Goal: Task Accomplishment & Management: Complete application form

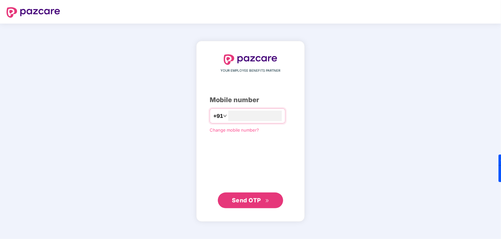
type input "**********"
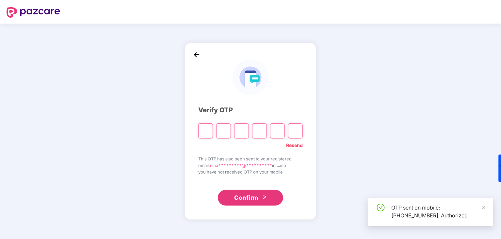
click at [207, 133] on input "Please enter verification code. Digit 1" at bounding box center [205, 130] width 15 height 15
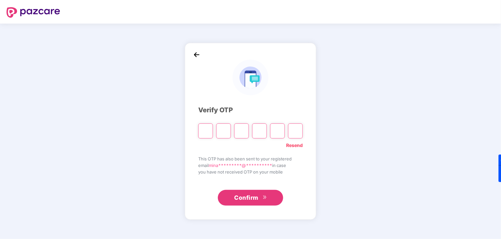
type input "*"
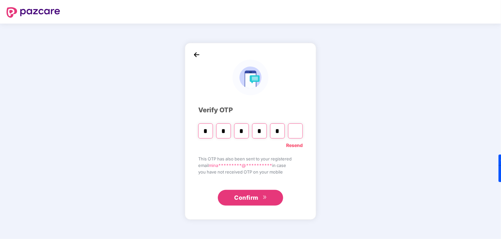
type input "*"
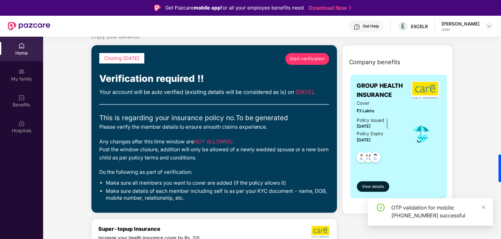
scroll to position [33, 0]
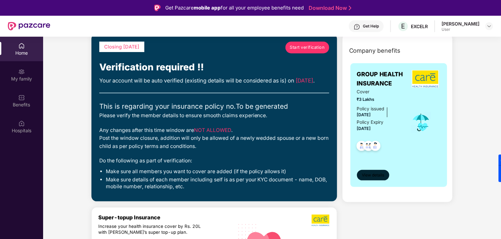
click at [369, 177] on span "View details" at bounding box center [373, 175] width 22 height 6
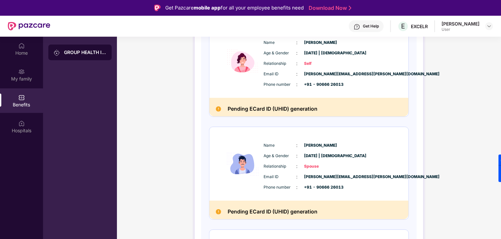
scroll to position [98, 0]
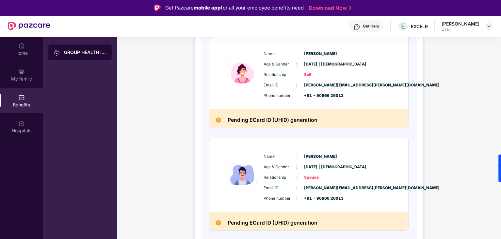
click at [249, 121] on h2 "Pending ECard ID (UHID) generation" at bounding box center [273, 119] width 90 height 9
click at [21, 81] on div "My family" at bounding box center [21, 79] width 43 height 7
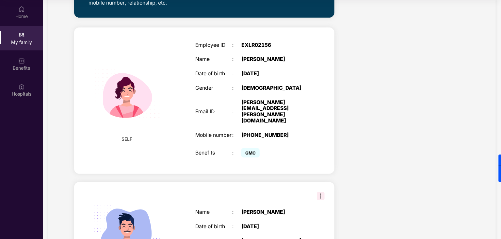
scroll to position [199, 0]
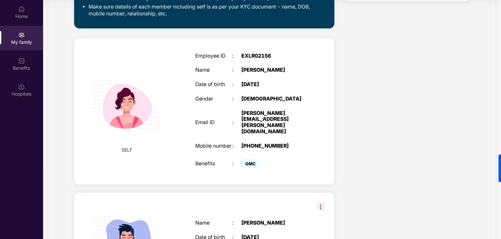
click at [314, 59] on div "SELF Employee ID : EXLR02156 Name : Minakshi Pati Date of birth : 16 Oct 1986 G…" at bounding box center [204, 111] width 261 height 146
click at [131, 147] on div "SELF" at bounding box center [127, 111] width 62 height 97
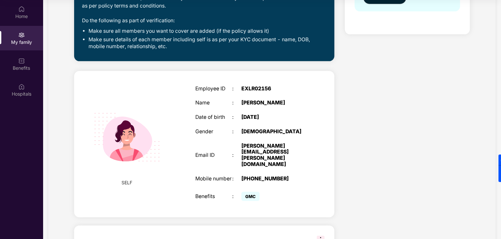
scroll to position [297, 0]
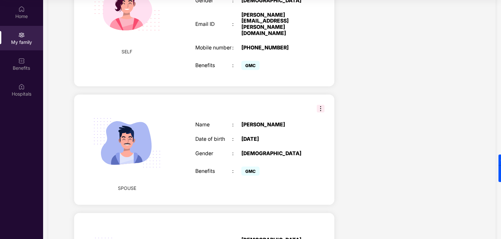
click at [322, 105] on img at bounding box center [321, 109] width 8 height 8
click at [310, 147] on div "Name : Rashmi Ranjan Sadangi Date of birth : 04 July 1983 Gender : MALE Benefit…" at bounding box center [251, 149] width 124 height 72
click at [302, 165] on div "GMC" at bounding box center [274, 171] width 65 height 13
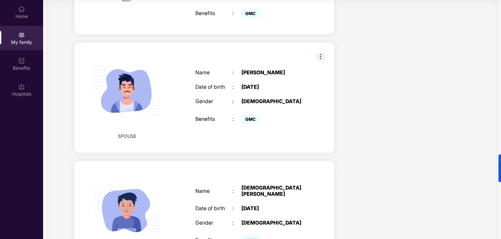
scroll to position [395, 0]
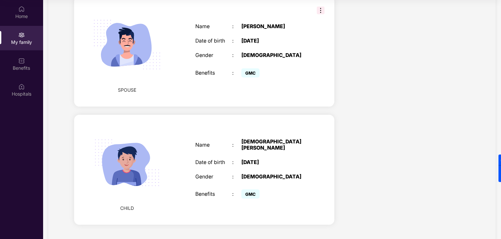
click at [302, 174] on div "[DEMOGRAPHIC_DATA]" at bounding box center [274, 177] width 65 height 6
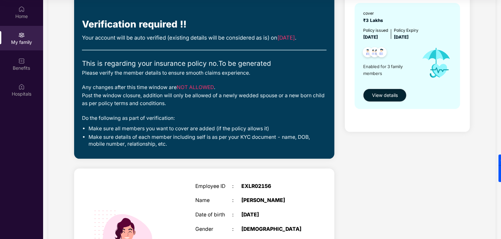
scroll to position [65, 0]
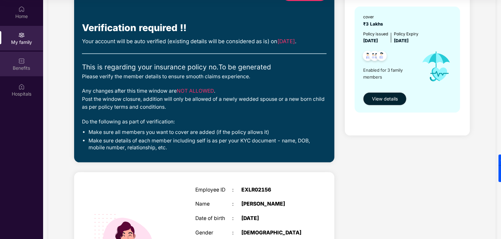
click at [37, 65] on div "Benefits" at bounding box center [21, 68] width 43 height 7
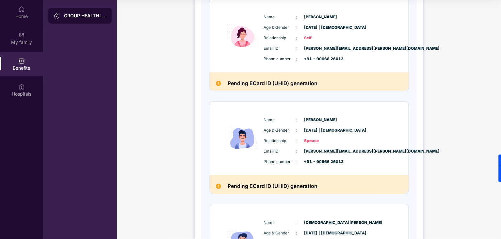
scroll to position [32, 0]
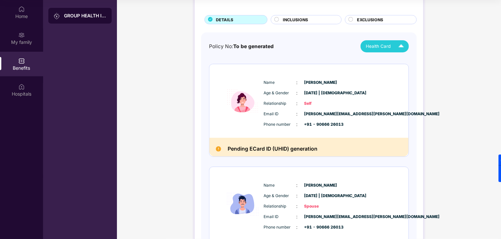
click at [398, 44] on img at bounding box center [401, 46] width 11 height 11
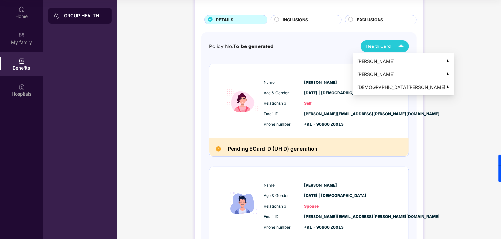
click at [446, 61] on img at bounding box center [448, 61] width 5 height 5
click at [378, 50] on div "Health Card" at bounding box center [386, 46] width 41 height 11
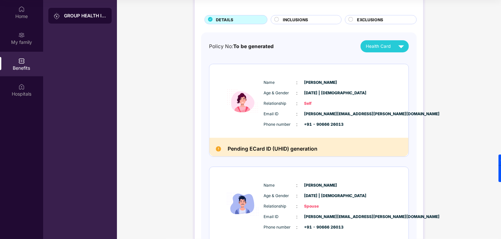
click at [330, 34] on div "Policy No: To be generated Health Card Name : Minakshi Pati Age & Gender : 16 O…" at bounding box center [309, 209] width 216 height 354
click at [313, 16] on div "INCLUSIONS" at bounding box center [306, 19] width 71 height 9
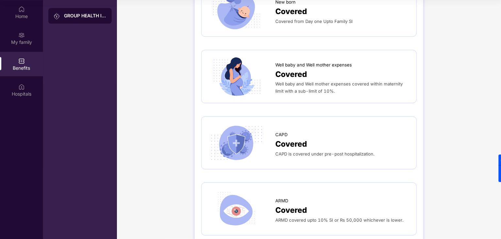
scroll to position [882, 0]
click at [276, 130] on span "CAPD" at bounding box center [282, 133] width 12 height 7
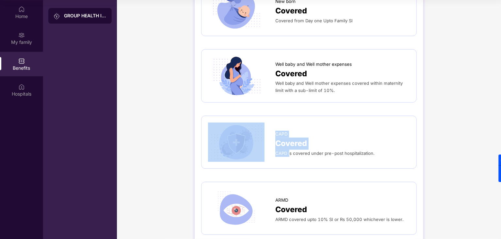
drag, startPoint x: 272, startPoint y: 147, endPoint x: 290, endPoint y: 147, distance: 17.3
click at [290, 147] on div "CAPD Covered CAPD is covered under pre-post hospitalization." at bounding box center [309, 141] width 202 height 39
click at [290, 150] on span "CAPD is covered under pre-post hospitalization." at bounding box center [325, 152] width 99 height 5
drag, startPoint x: 273, startPoint y: 126, endPoint x: 297, endPoint y: 127, distance: 23.6
click at [297, 127] on div "CAPD Covered CAPD is covered under pre-post hospitalization." at bounding box center [309, 141] width 202 height 39
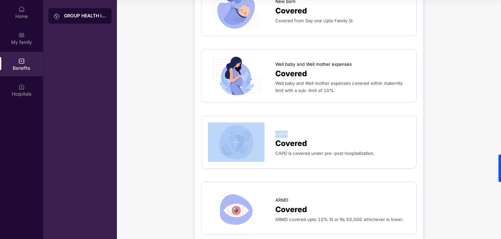
copy div "CAPD"
click at [386, 127] on div "CAPD" at bounding box center [343, 132] width 135 height 10
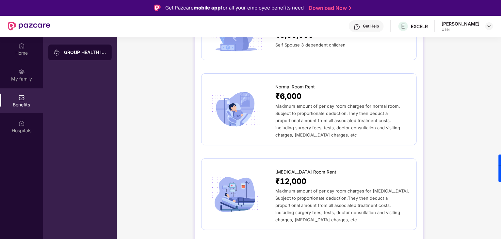
scroll to position [0, 0]
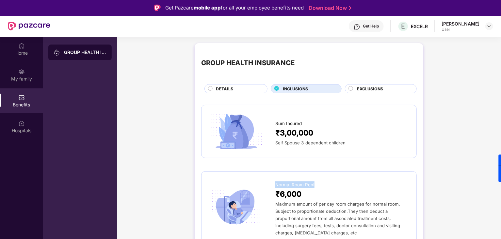
drag, startPoint x: 275, startPoint y: 184, endPoint x: 315, endPoint y: 182, distance: 40.6
click at [315, 182] on div "Normal Room Rent ₹6,000 Maximum amount of per day room charges for normal room.…" at bounding box center [309, 207] width 202 height 58
click at [295, 194] on span "₹6,000" at bounding box center [289, 194] width 26 height 12
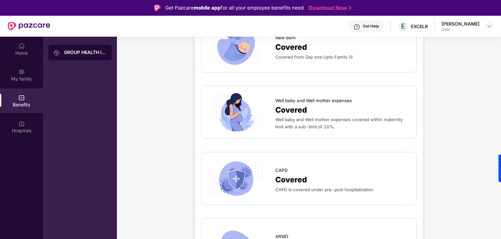
scroll to position [948, 0]
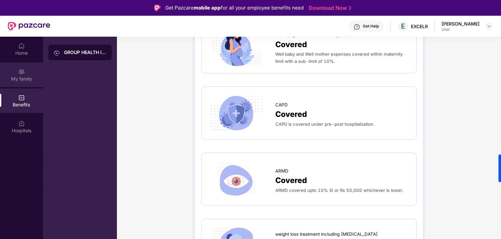
click at [25, 74] on div "My family" at bounding box center [21, 74] width 43 height 25
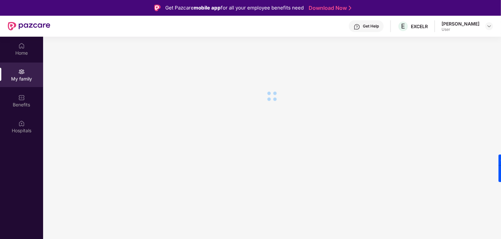
scroll to position [0, 0]
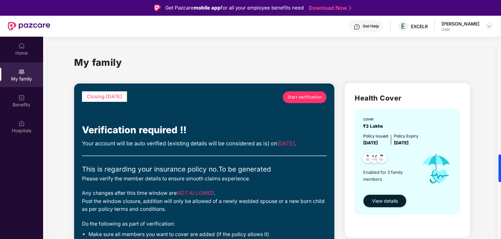
click at [328, 68] on div "My family" at bounding box center [272, 66] width 396 height 23
click at [315, 98] on span "Start verification" at bounding box center [305, 97] width 35 height 7
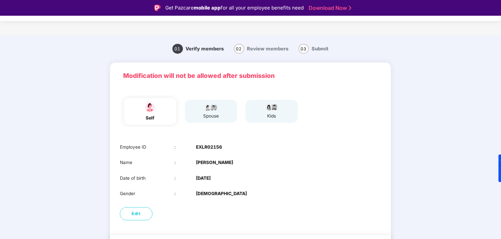
scroll to position [22, 0]
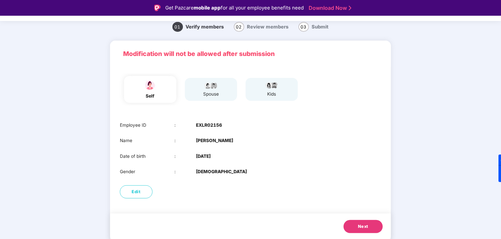
click at [365, 228] on span "Next" at bounding box center [363, 226] width 10 height 7
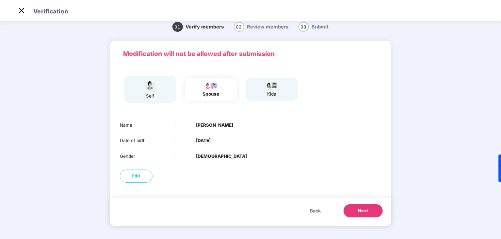
scroll to position [7, 0]
click at [366, 217] on div "Back Next" at bounding box center [250, 211] width 281 height 28
click at [365, 209] on span "Next" at bounding box center [363, 210] width 10 height 7
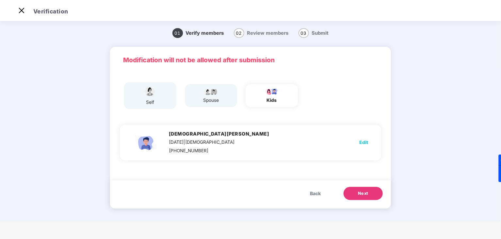
click at [369, 192] on button "Next" at bounding box center [363, 193] width 39 height 13
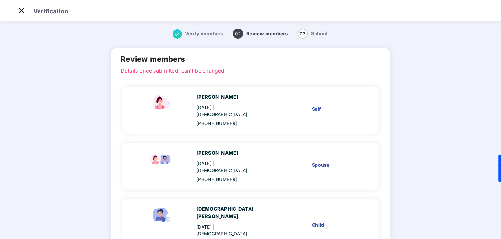
scroll to position [41, 0]
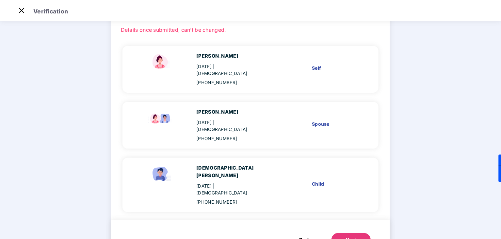
click at [336, 233] on button "Next" at bounding box center [351, 239] width 39 height 13
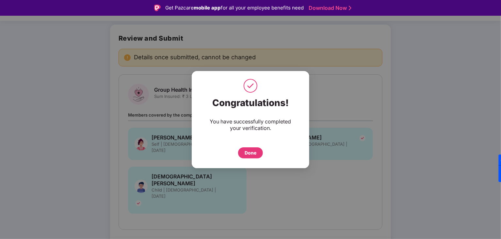
drag, startPoint x: 249, startPoint y: 150, endPoint x: 250, endPoint y: 160, distance: 9.5
click at [250, 151] on div "Done" at bounding box center [251, 152] width 12 height 7
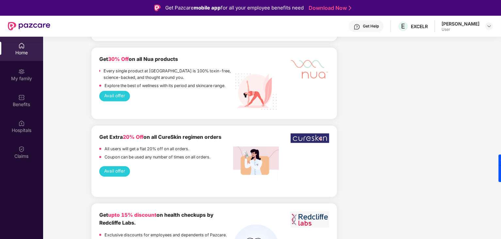
scroll to position [686, 0]
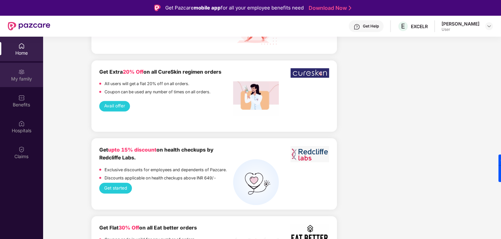
click at [21, 85] on div "My family" at bounding box center [21, 74] width 43 height 25
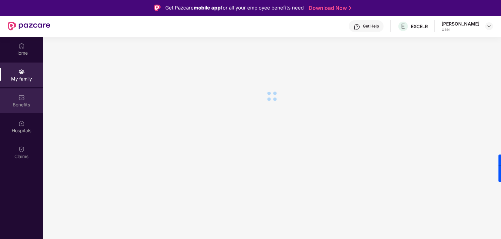
click at [18, 102] on div "Benefits" at bounding box center [21, 104] width 43 height 7
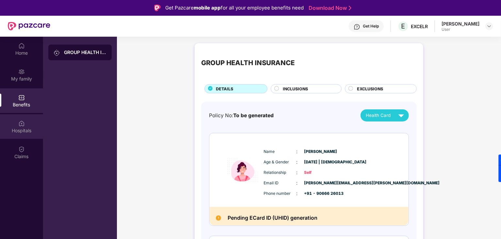
click at [17, 131] on div "Hospitals" at bounding box center [21, 130] width 43 height 7
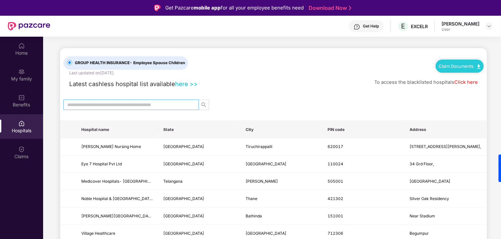
click at [106, 104] on input "text" at bounding box center [128, 104] width 123 height 7
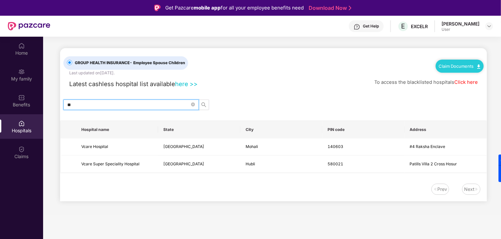
type input "*"
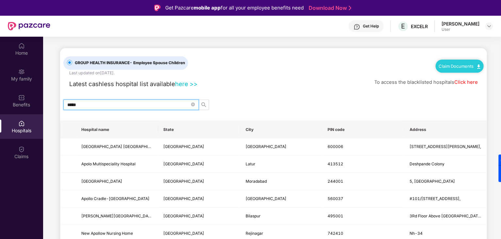
type input "******"
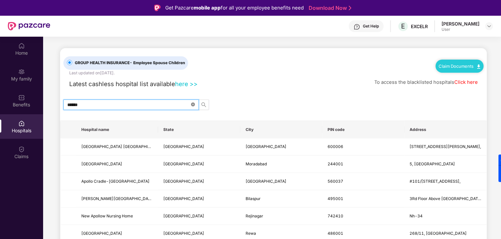
click at [192, 103] on icon "close-circle" at bounding box center [193, 104] width 4 height 4
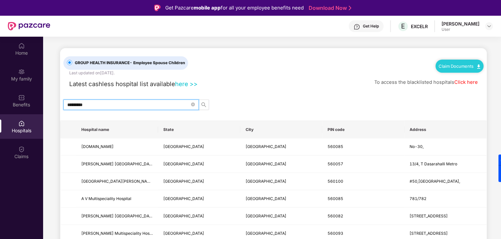
type input "*********"
click at [332, 127] on th "PIN code" at bounding box center [364, 130] width 82 height 18
click at [334, 121] on th "PIN code" at bounding box center [364, 130] width 82 height 18
click at [191, 105] on icon "close-circle" at bounding box center [193, 104] width 4 height 4
click at [149, 105] on input "text" at bounding box center [128, 104] width 123 height 7
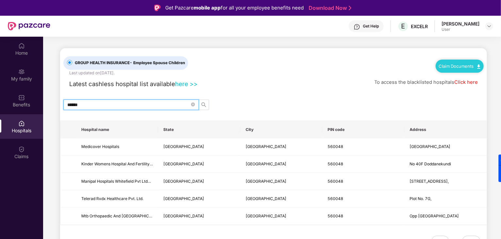
type input "******"
click at [24, 101] on div "Benefits" at bounding box center [21, 104] width 43 height 7
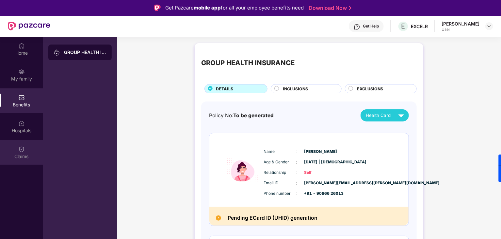
click at [24, 151] on img at bounding box center [21, 149] width 7 height 7
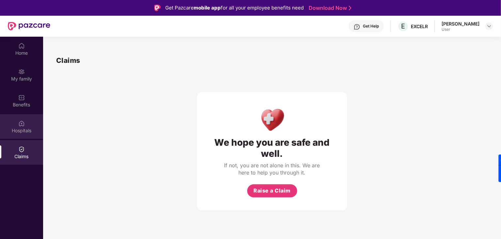
click at [20, 127] on div "Hospitals" at bounding box center [21, 126] width 43 height 25
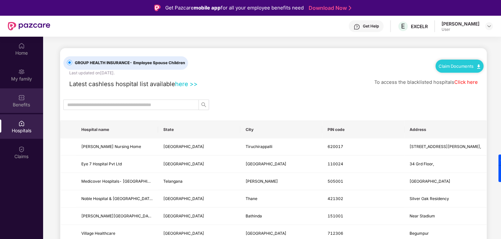
click at [21, 108] on div "Benefits" at bounding box center [21, 104] width 43 height 7
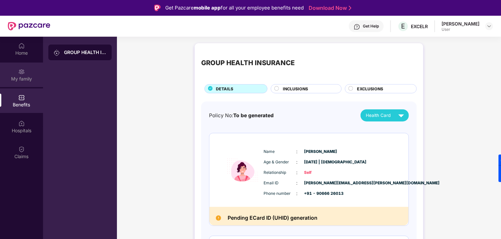
click at [21, 82] on div "My family" at bounding box center [21, 74] width 43 height 25
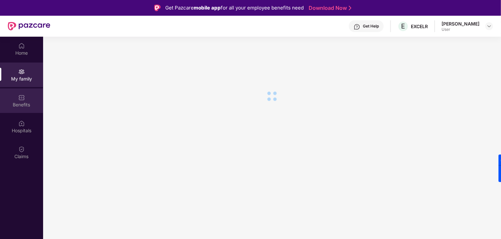
click at [22, 101] on div "Benefits" at bounding box center [21, 104] width 43 height 7
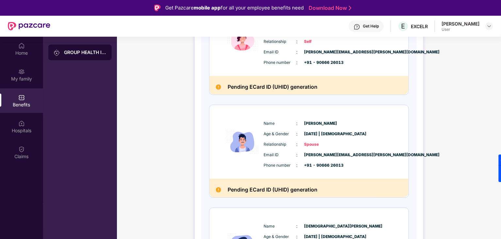
scroll to position [33, 0]
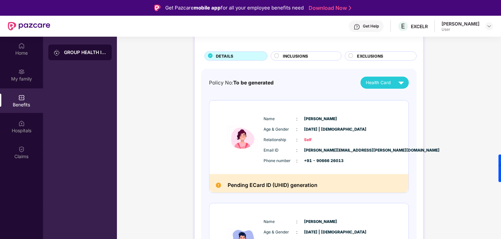
click at [369, 57] on span "EXCLUSIONS" at bounding box center [370, 56] width 26 height 6
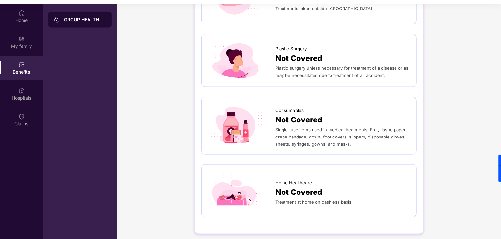
scroll to position [37, 0]
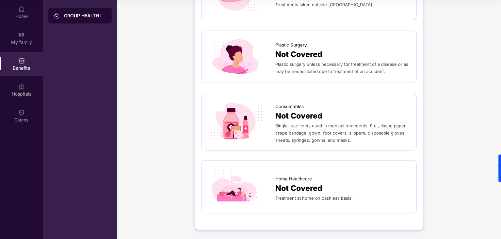
click at [326, 196] on span "Treatment at home on cashless basis." at bounding box center [314, 197] width 77 height 5
click at [28, 38] on div "My family" at bounding box center [21, 38] width 43 height 25
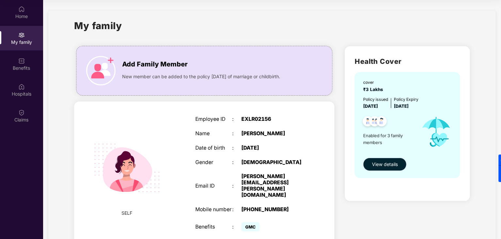
click at [391, 162] on span "View details" at bounding box center [385, 164] width 26 height 7
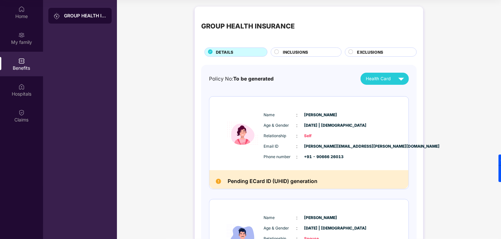
click at [300, 49] on span "INCLUSIONS" at bounding box center [295, 52] width 25 height 6
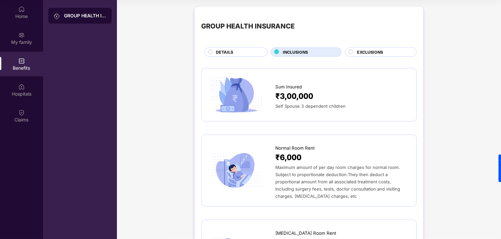
click at [404, 53] on div "EXCLUSIONS" at bounding box center [383, 52] width 59 height 7
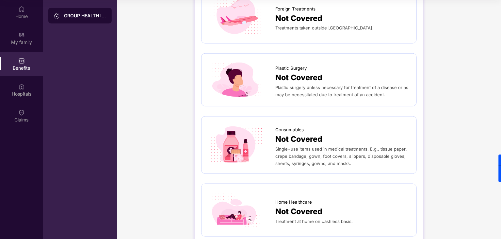
scroll to position [415, 0]
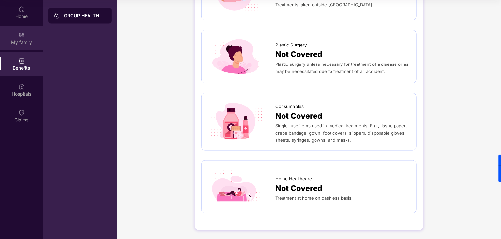
click at [31, 47] on div "My family" at bounding box center [21, 38] width 43 height 25
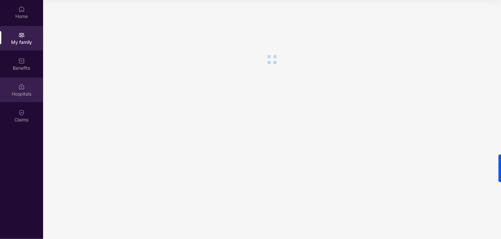
click at [27, 95] on div "Hospitals" at bounding box center [21, 94] width 43 height 7
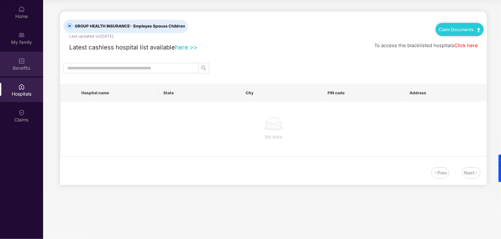
click at [26, 75] on div "Benefits" at bounding box center [21, 64] width 43 height 25
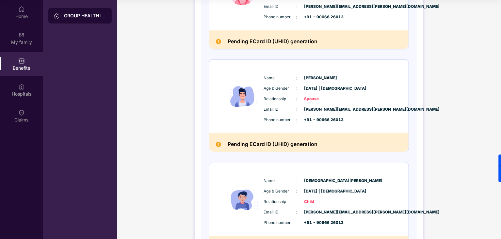
scroll to position [196, 0]
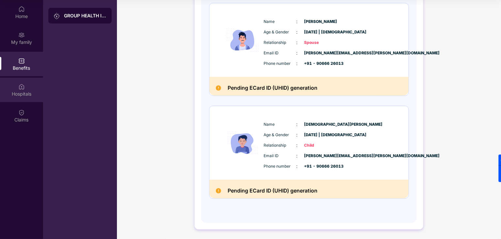
click at [18, 100] on div "Hospitals" at bounding box center [21, 89] width 43 height 25
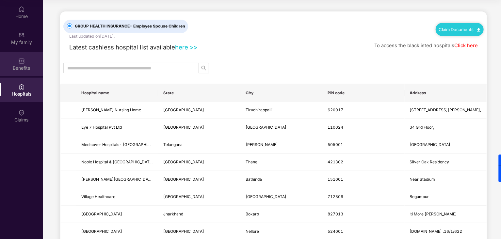
click at [21, 71] on div "Benefits" at bounding box center [21, 64] width 43 height 25
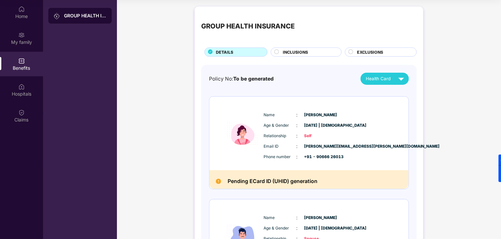
click at [378, 53] on span "EXCLUSIONS" at bounding box center [370, 52] width 26 height 6
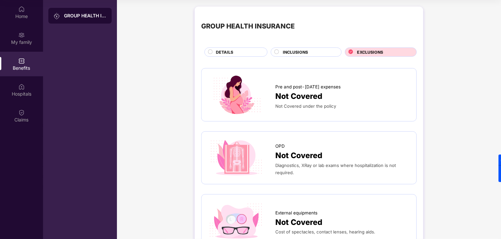
click at [298, 49] on div "INCLUSIONS" at bounding box center [306, 51] width 71 height 9
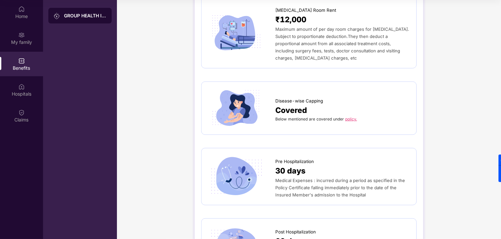
scroll to position [262, 0]
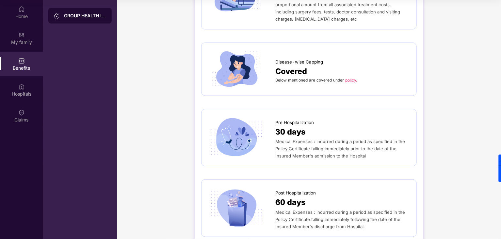
click at [353, 77] on link "policy." at bounding box center [352, 79] width 12 height 5
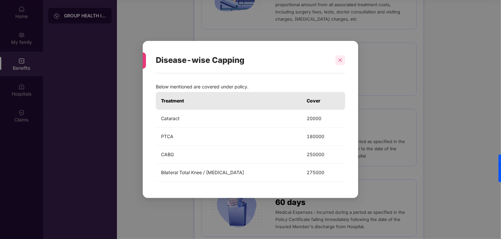
click at [340, 60] on icon "close" at bounding box center [340, 60] width 5 height 5
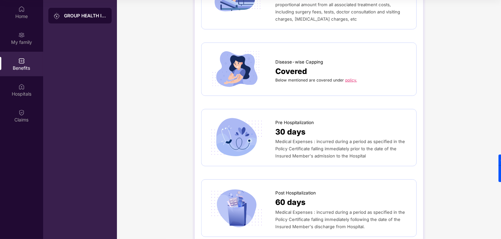
click at [348, 77] on link "policy." at bounding box center [352, 79] width 12 height 5
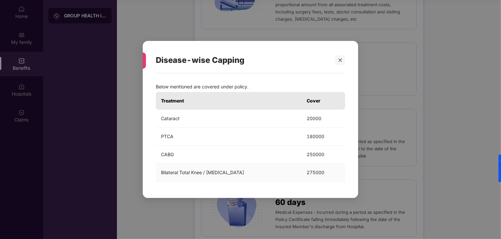
drag, startPoint x: 161, startPoint y: 172, endPoint x: 252, endPoint y: 169, distance: 91.2
click at [251, 169] on td "Bilateral Total Knee / [MEDICAL_DATA]" at bounding box center [229, 172] width 146 height 18
click at [344, 59] on div at bounding box center [341, 60] width 10 height 10
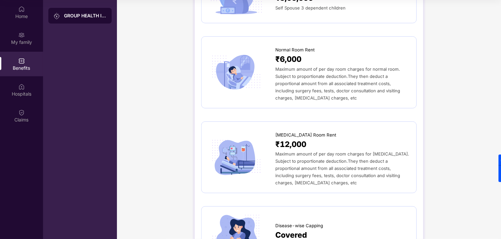
scroll to position [33, 0]
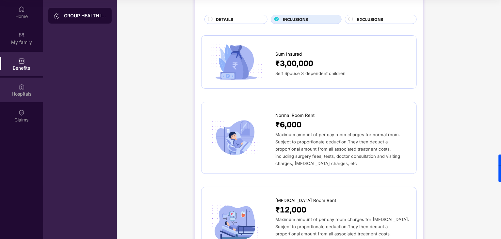
click at [21, 93] on div "Hospitals" at bounding box center [21, 94] width 43 height 7
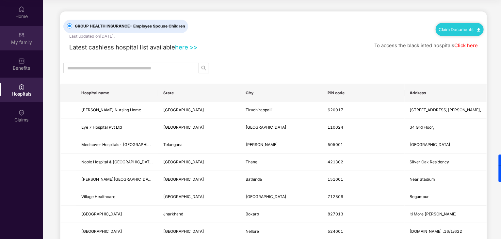
click at [22, 45] on div "My family" at bounding box center [21, 42] width 43 height 7
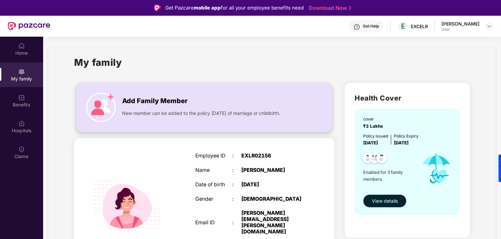
click at [137, 97] on span "Add Family Member" at bounding box center [154, 101] width 65 height 10
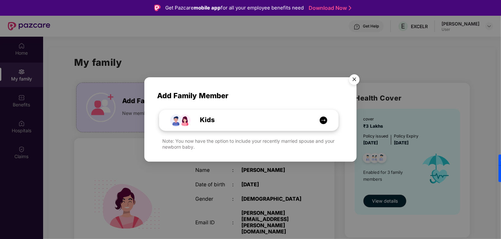
click at [186, 120] on span "Kids" at bounding box center [199, 120] width 29 height 10
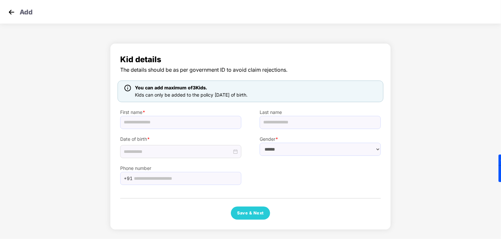
click at [9, 8] on img at bounding box center [12, 12] width 10 height 10
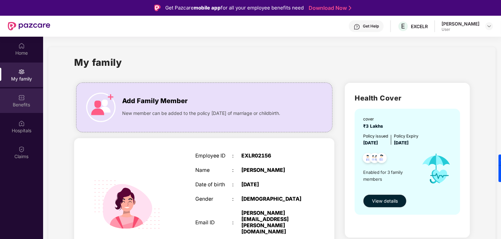
click at [25, 97] on img at bounding box center [21, 97] width 7 height 7
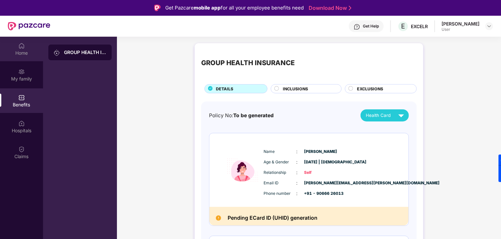
click at [23, 48] on img at bounding box center [21, 45] width 7 height 7
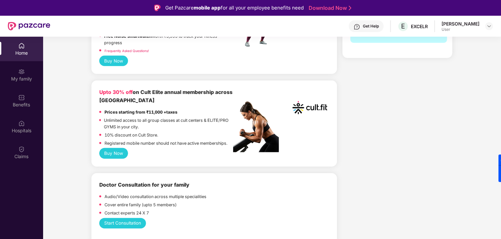
scroll to position [229, 0]
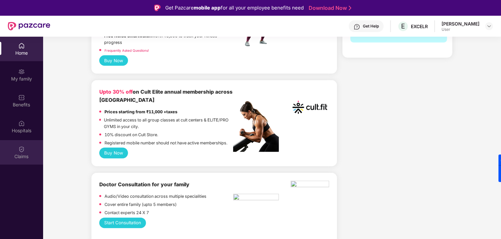
click at [19, 153] on div "Claims" at bounding box center [21, 156] width 43 height 7
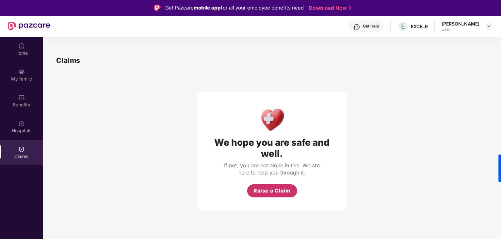
click at [275, 190] on span "Raise a Claim" at bounding box center [272, 190] width 37 height 8
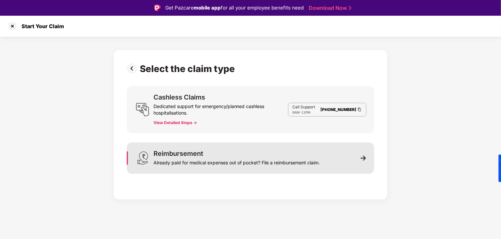
click at [237, 159] on div "Already paid for medical expenses out of pocket? File a reimbursement claim." at bounding box center [237, 161] width 166 height 9
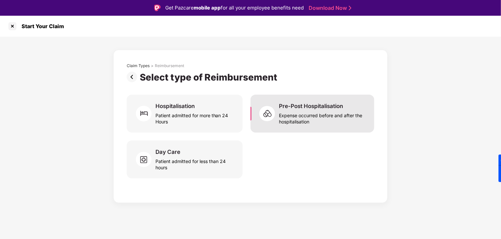
click at [322, 120] on div "Expense occurred before and after the hospitalisation" at bounding box center [323, 117] width 88 height 15
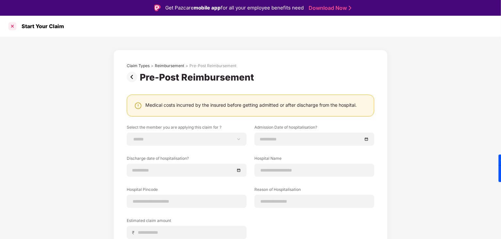
click at [16, 26] on div at bounding box center [12, 26] width 10 height 10
